Goal: Task Accomplishment & Management: Use online tool/utility

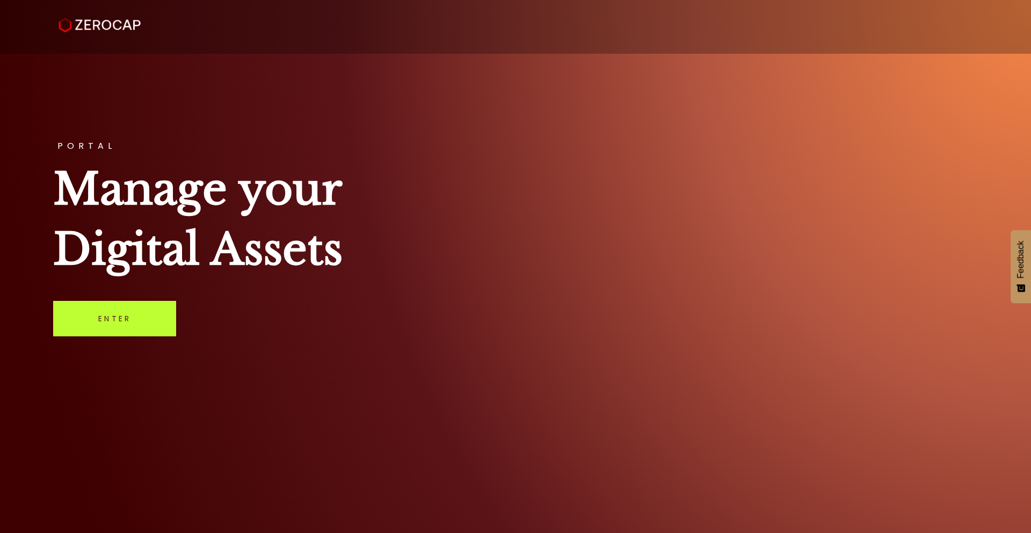
drag, startPoint x: 143, startPoint y: 295, endPoint x: 129, endPoint y: 310, distance: 20.5
click at [143, 295] on div "PORTAL Manage your Digital Assets Enter" at bounding box center [515, 266] width 1031 height 533
click at [127, 312] on link "Enter" at bounding box center [114, 318] width 123 height 35
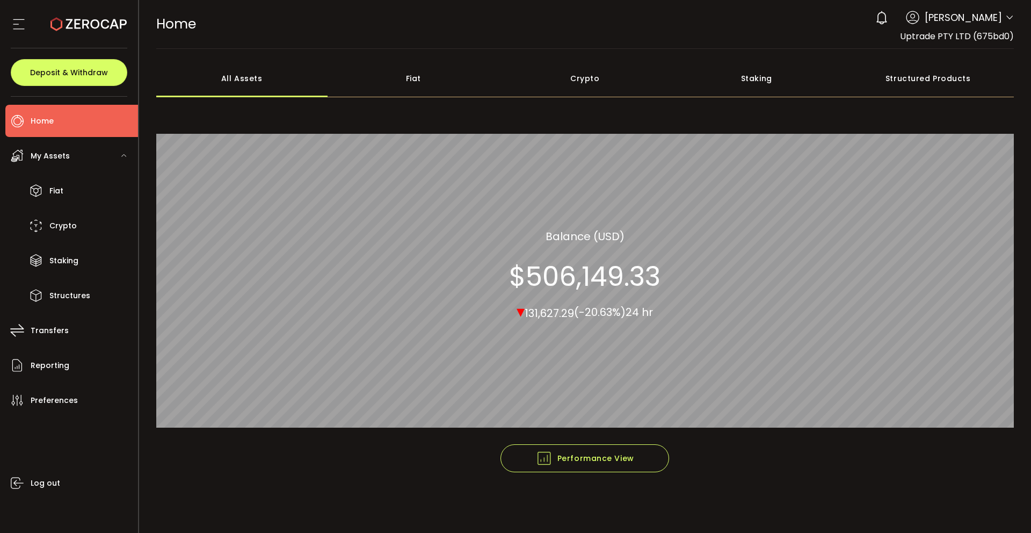
click at [1006, 20] on icon at bounding box center [1009, 17] width 9 height 9
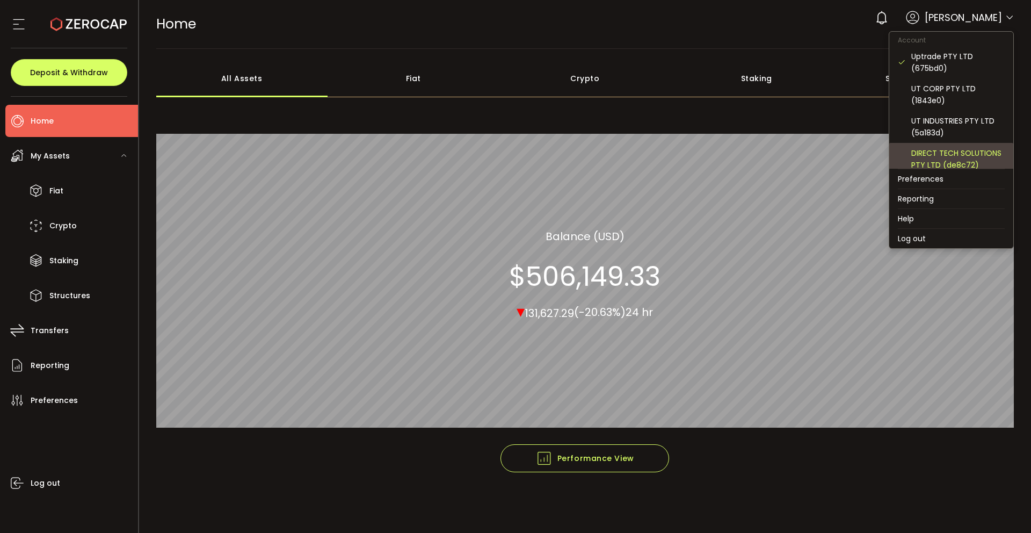
click at [934, 160] on div "DIRECT TECH SOLUTIONS PTY LTD (de8c72)" at bounding box center [957, 159] width 93 height 24
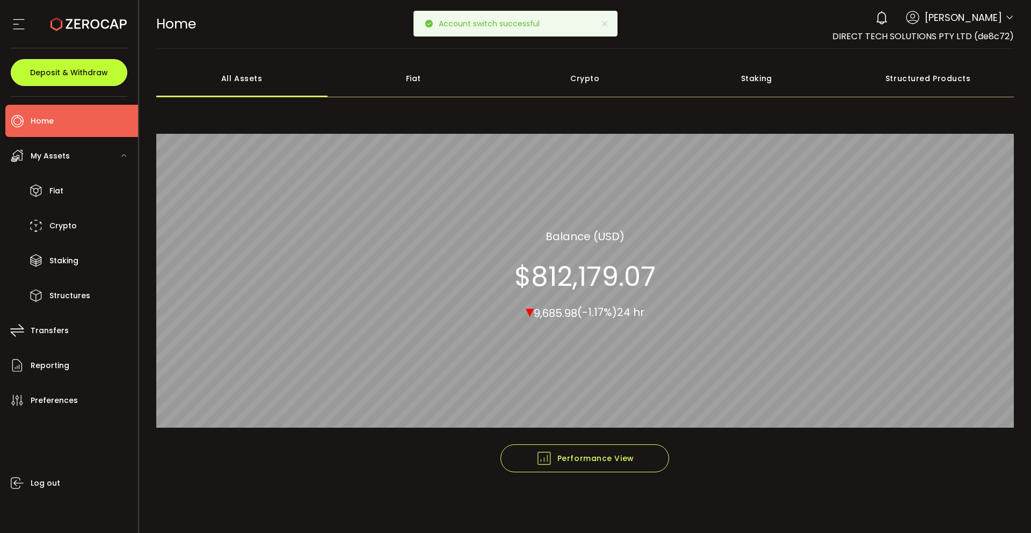
click at [63, 65] on button "Deposit & Withdraw" at bounding box center [69, 72] width 117 height 27
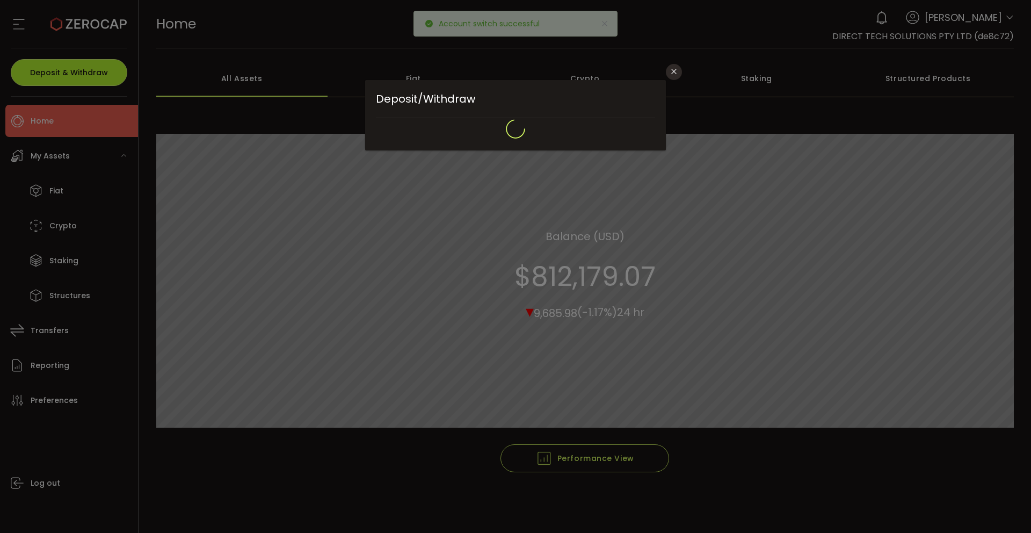
type input "*******"
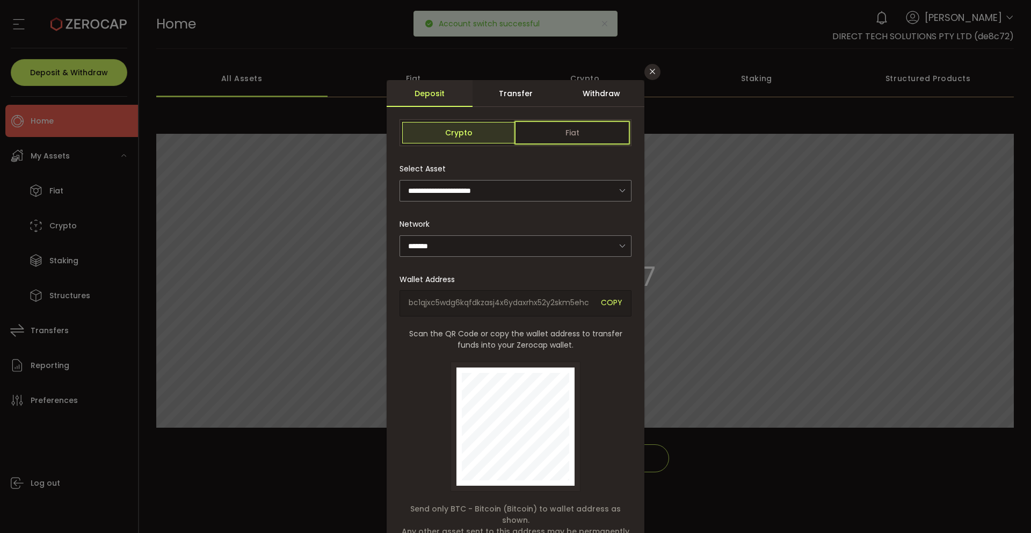
click at [556, 127] on span "Fiat" at bounding box center [572, 132] width 113 height 21
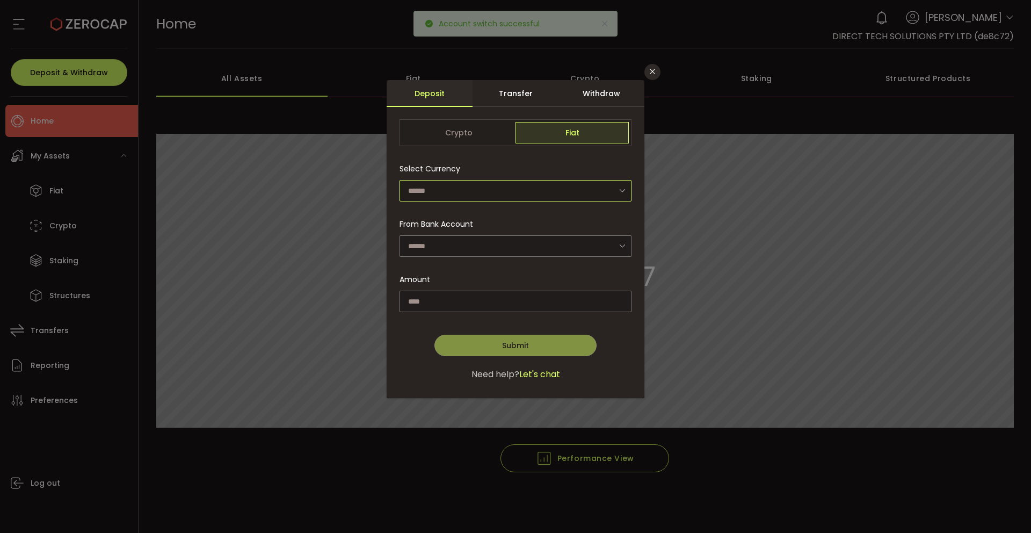
click at [499, 187] on input "dialog" at bounding box center [516, 190] width 232 height 21
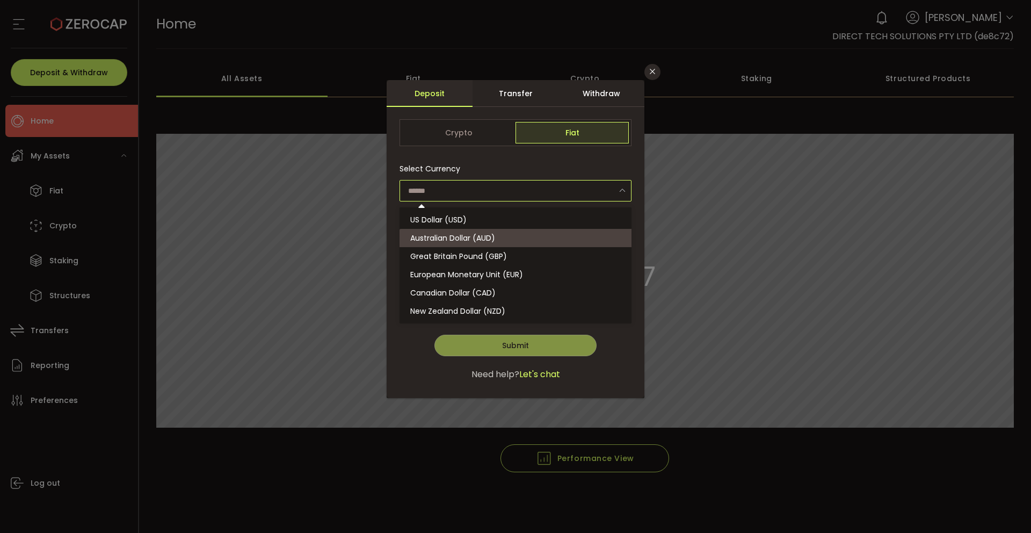
click at [484, 240] on span "Australian Dollar (AUD)" at bounding box center [452, 238] width 85 height 11
type input "**********"
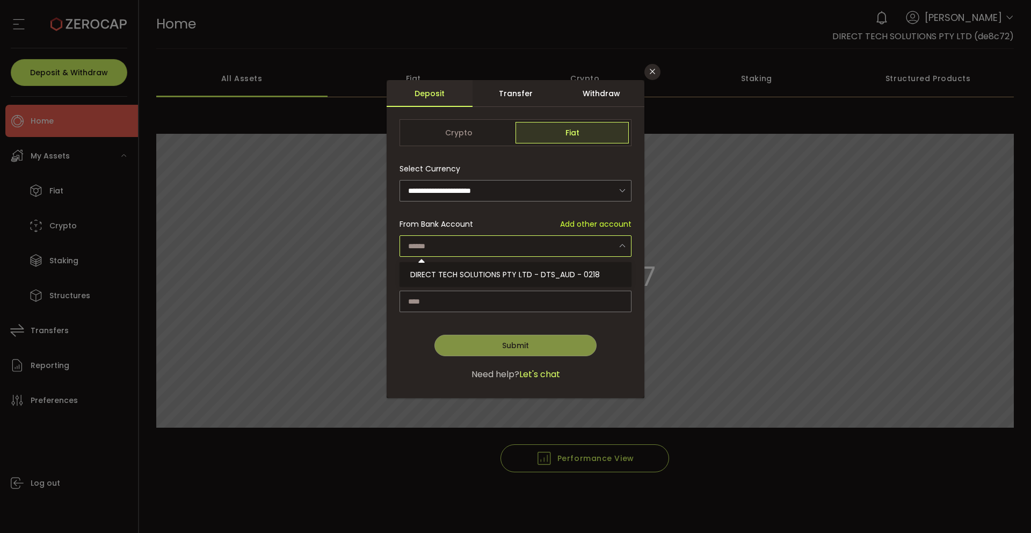
click at [482, 244] on input "dialog" at bounding box center [516, 245] width 232 height 21
click at [482, 275] on span "DIRECT TECH SOLUTIONS PTY LTD - DTS_AUD - 0218" at bounding box center [505, 274] width 190 height 11
type input "**********"
click at [461, 292] on input "dialog" at bounding box center [516, 301] width 232 height 21
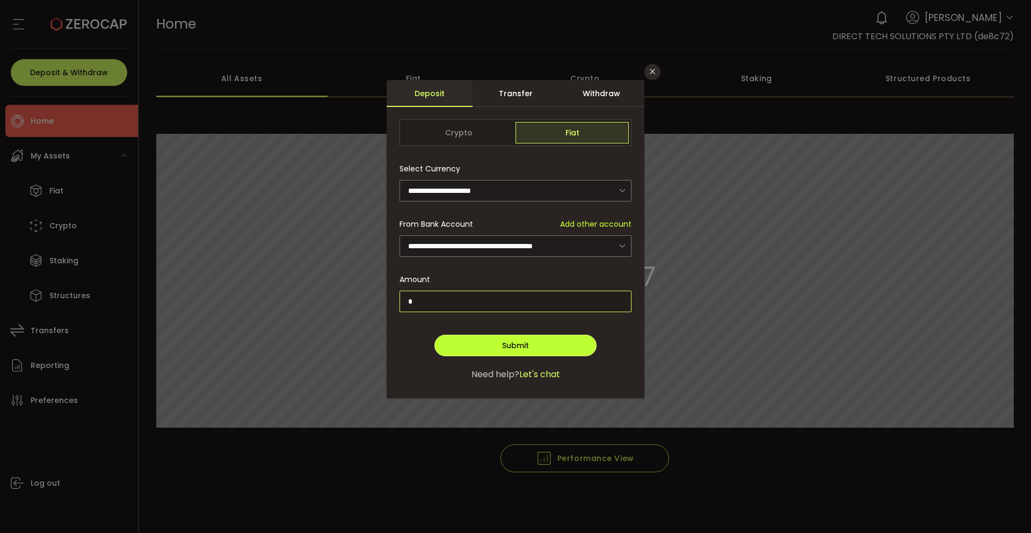
type input "*"
click at [461, 343] on button "Submit" at bounding box center [515, 345] width 162 height 21
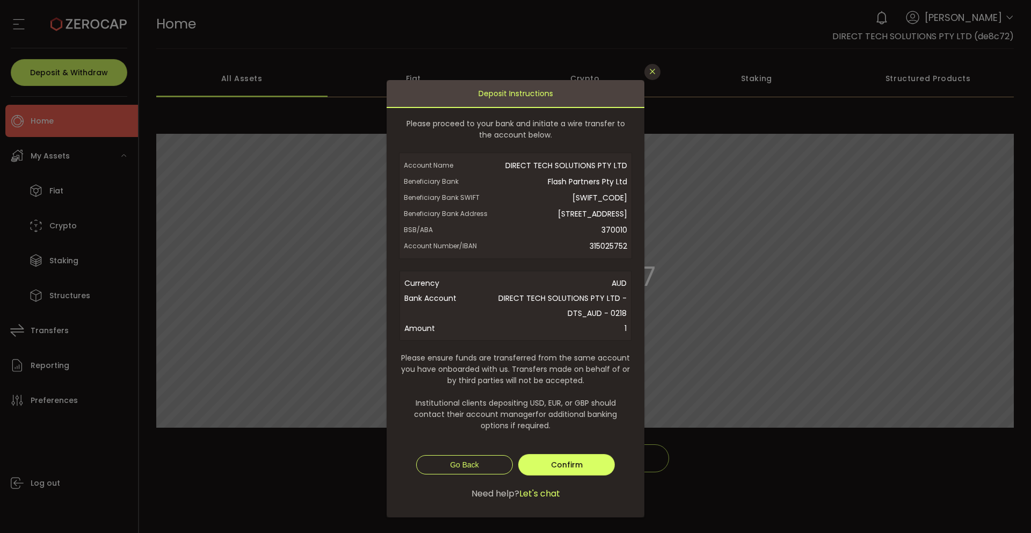
click at [653, 75] on icon "Close" at bounding box center [652, 71] width 9 height 9
